Goal: Task Accomplishment & Management: Use online tool/utility

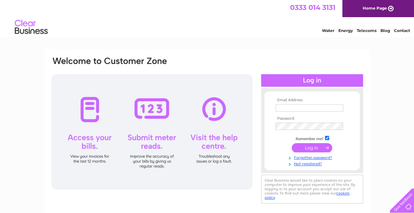
click at [284, 112] on td at bounding box center [312, 107] width 76 height 11
click at [291, 110] on input "text" at bounding box center [310, 108] width 68 height 8
type input "susanmac1234@hotmail.co.uk"
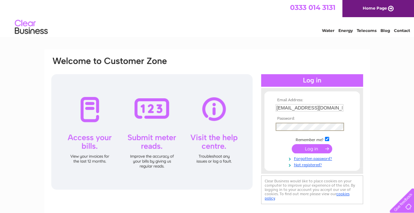
click at [253, 119] on div "Email Address: susanmac1234@hotmail.co.uk Password:" at bounding box center [207, 130] width 313 height 149
click at [314, 147] on input "submit" at bounding box center [312, 148] width 40 height 9
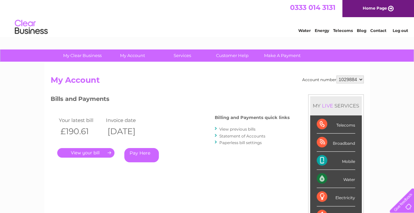
drag, startPoint x: 0, startPoint y: 0, endPoint x: 316, endPoint y: 146, distance: 348.4
click at [316, 146] on li "Broadband" at bounding box center [336, 142] width 52 height 18
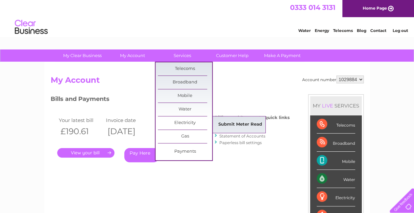
click at [228, 120] on link "Submit Meter Read" at bounding box center [240, 124] width 54 height 13
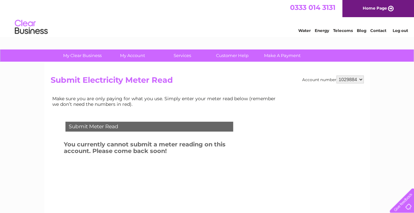
click at [225, 142] on h3 "You currently cannot submit a meter reading on this account. Please come back s…" at bounding box center [157, 148] width 187 height 18
click at [73, 5] on div "0333 014 3131 Home Page" at bounding box center [207, 8] width 414 height 17
